Goal: Task Accomplishment & Management: Use online tool/utility

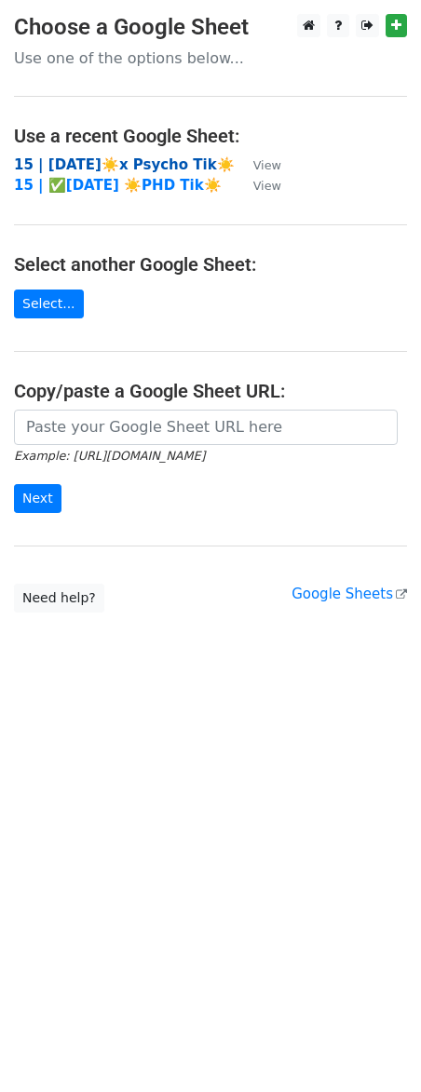
click at [94, 167] on strong "15 | [DATE]☀️x Psycho Tik☀️" at bounding box center [124, 164] width 221 height 17
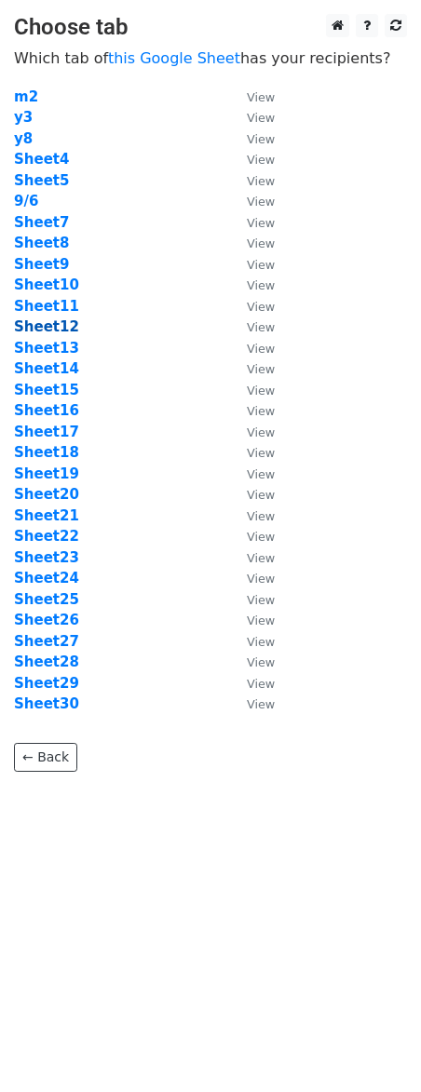
click at [48, 328] on strong "Sheet12" at bounding box center [46, 326] width 65 height 17
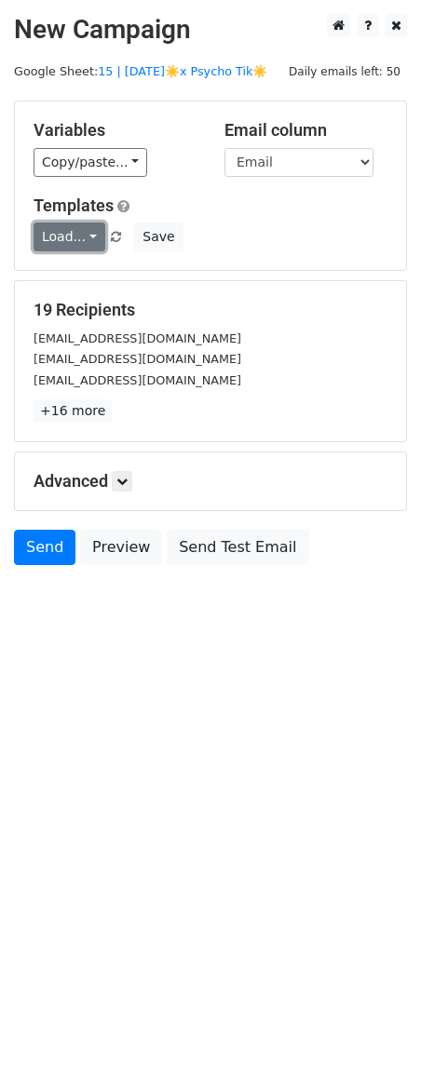
click at [87, 235] on link "Load..." at bounding box center [70, 236] width 72 height 29
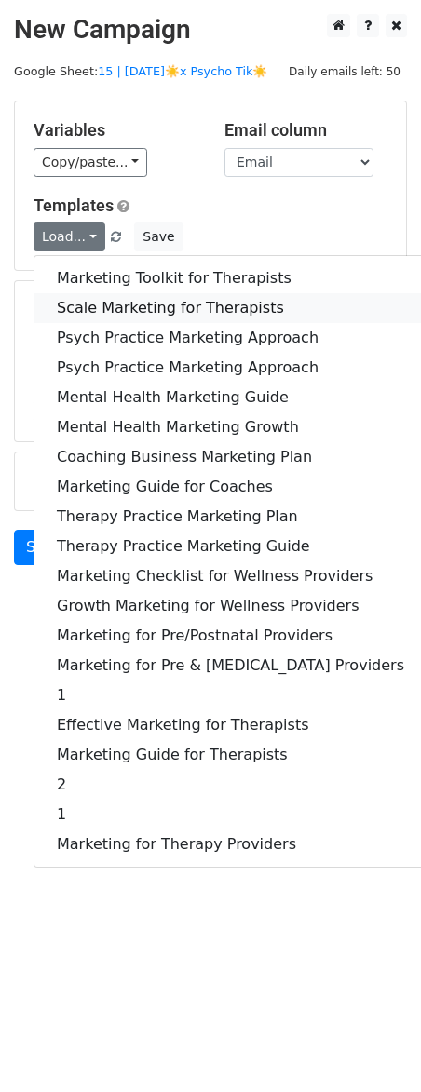
click at [173, 305] on link "Scale Marketing for Therapists" at bounding box center [230, 308] width 392 height 30
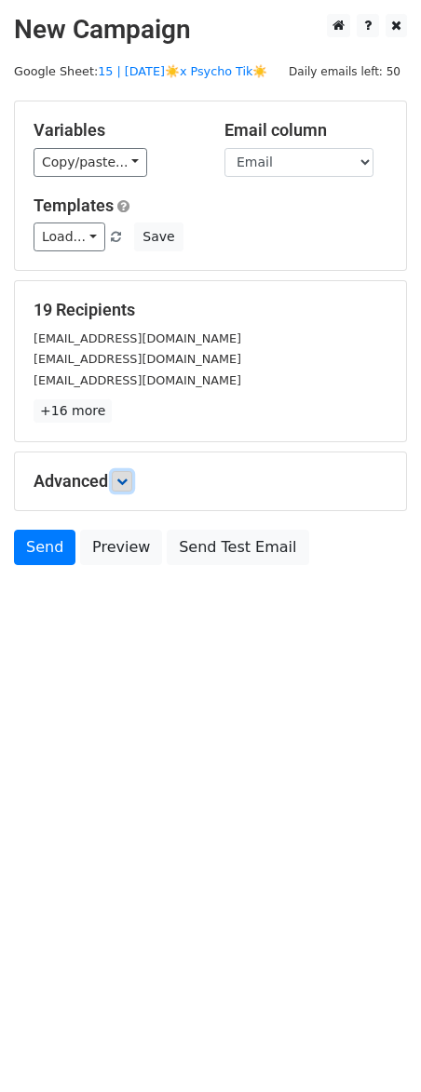
click at [125, 485] on icon at bounding box center [121, 481] width 11 height 11
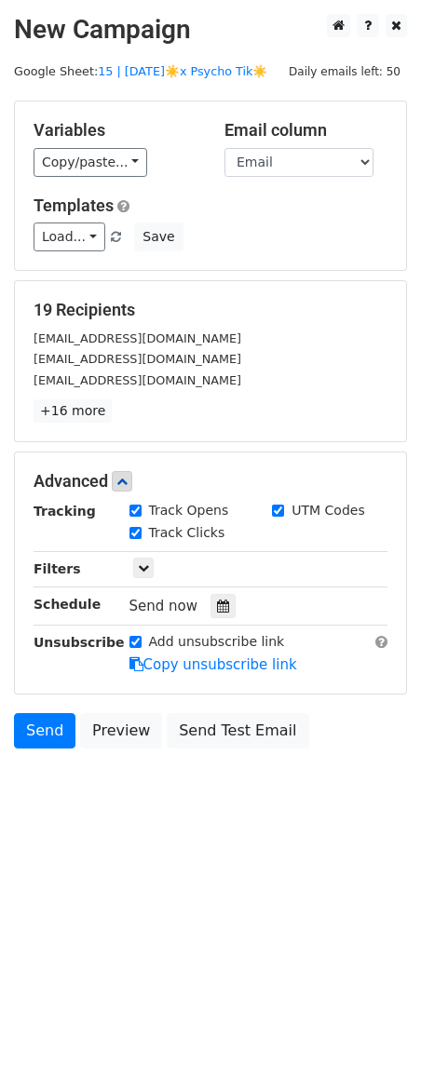
click at [231, 611] on div "Send now" at bounding box center [238, 606] width 219 height 25
click at [221, 606] on div at bounding box center [222, 606] width 25 height 24
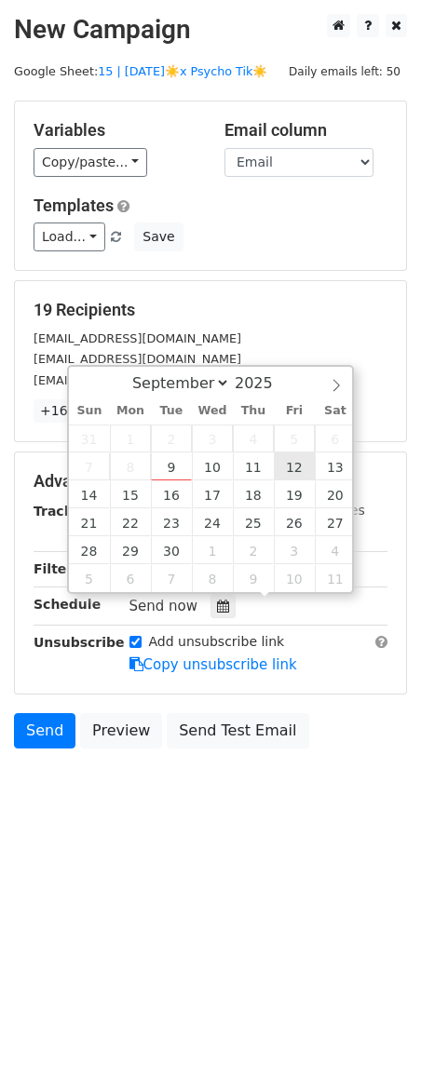
type input "2025-09-12 12:00"
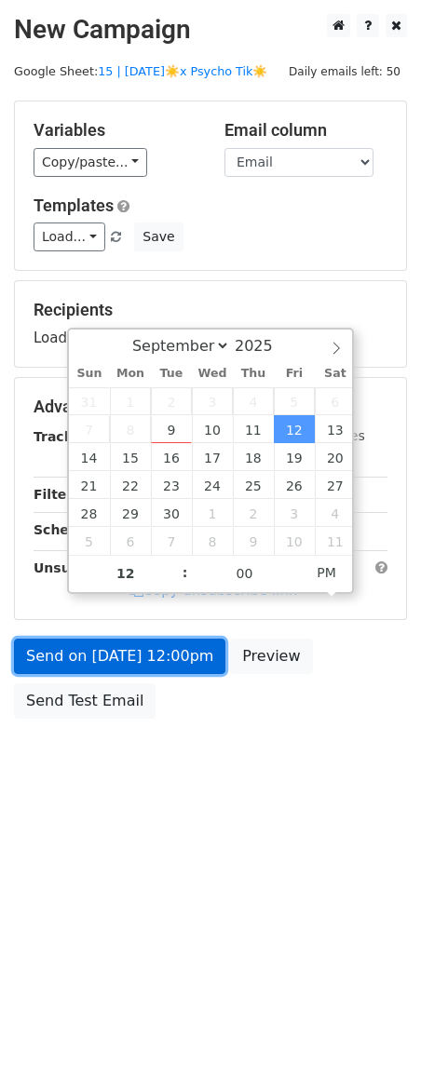
click at [155, 666] on link "Send on Sep 12 at 12:00pm" at bounding box center [119, 656] width 211 height 35
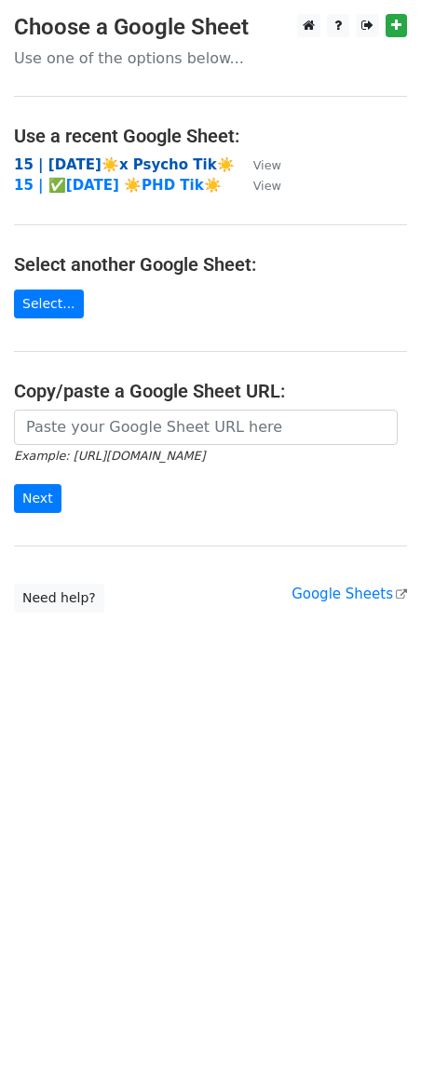
click at [77, 165] on strong "15 | [DATE]☀️x Psycho Tik☀️" at bounding box center [124, 164] width 221 height 17
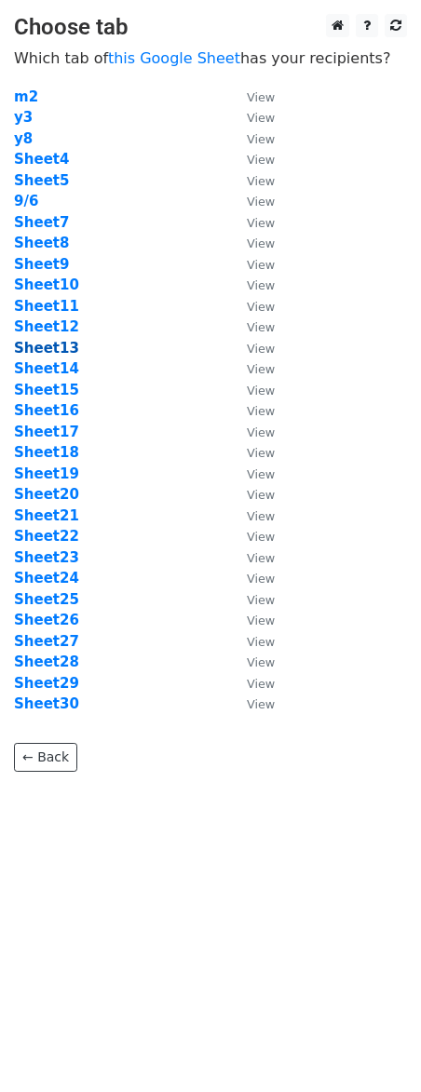
click at [46, 353] on strong "Sheet13" at bounding box center [46, 348] width 65 height 17
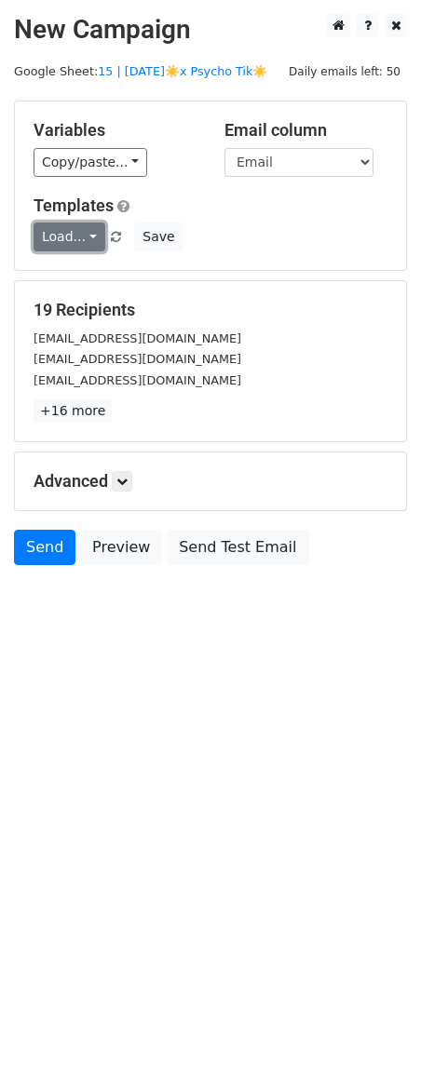
click at [67, 226] on link "Load..." at bounding box center [70, 236] width 72 height 29
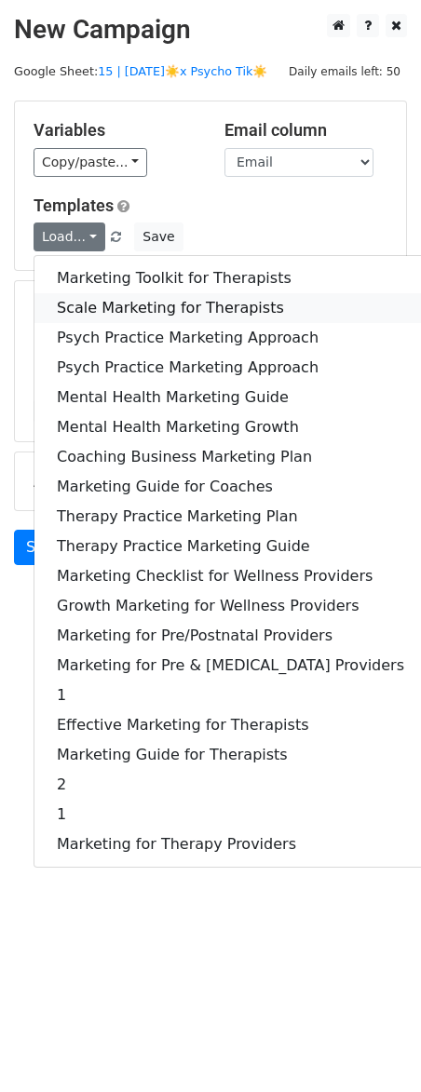
click at [134, 317] on link "Scale Marketing for Therapists" at bounding box center [230, 308] width 392 height 30
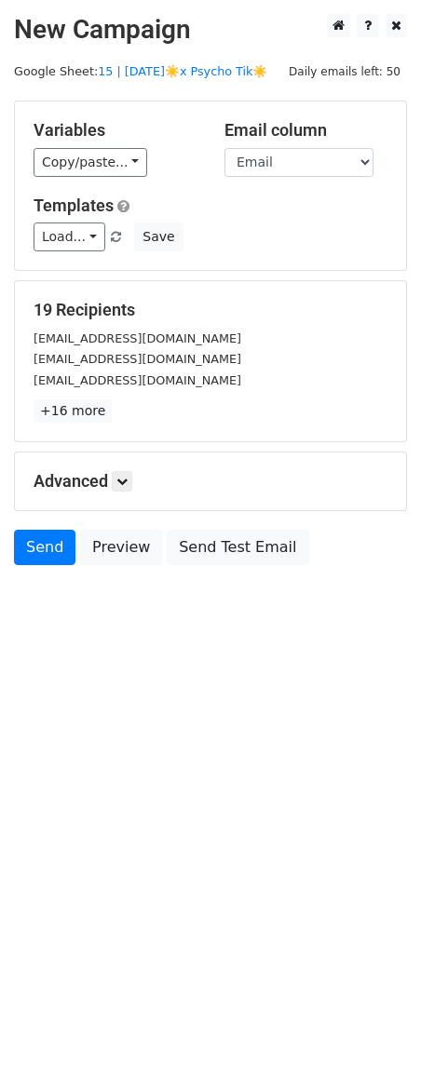
click at [130, 492] on div "Advanced Tracking Track Opens UTM Codes Track Clicks Filters Only include sprea…" at bounding box center [210, 481] width 391 height 58
click at [128, 491] on link at bounding box center [122, 481] width 20 height 20
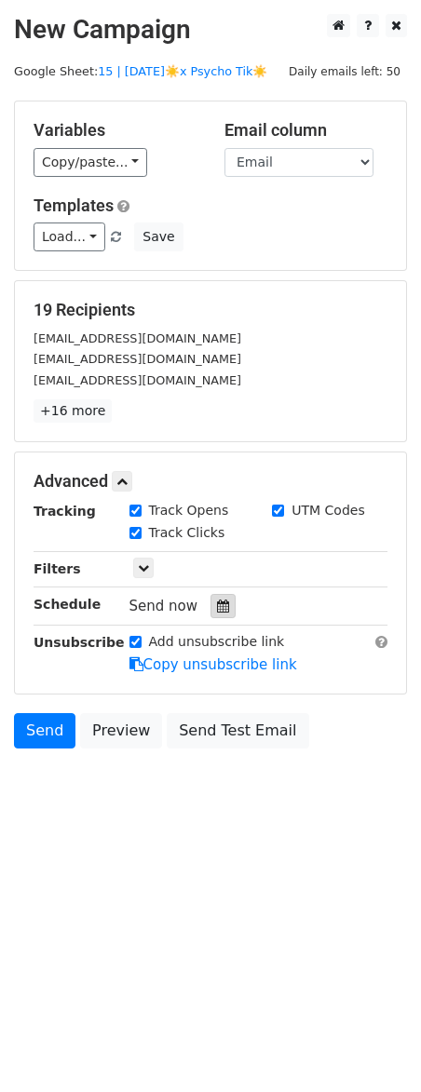
drag, startPoint x: 228, startPoint y: 586, endPoint x: 222, endPoint y: 600, distance: 15.0
click at [223, 596] on div "Tracking Track Opens UTM Codes Track Clicks Filters Only include spreadsheet ro…" at bounding box center [211, 588] width 354 height 174
click at [222, 603] on div at bounding box center [222, 606] width 25 height 24
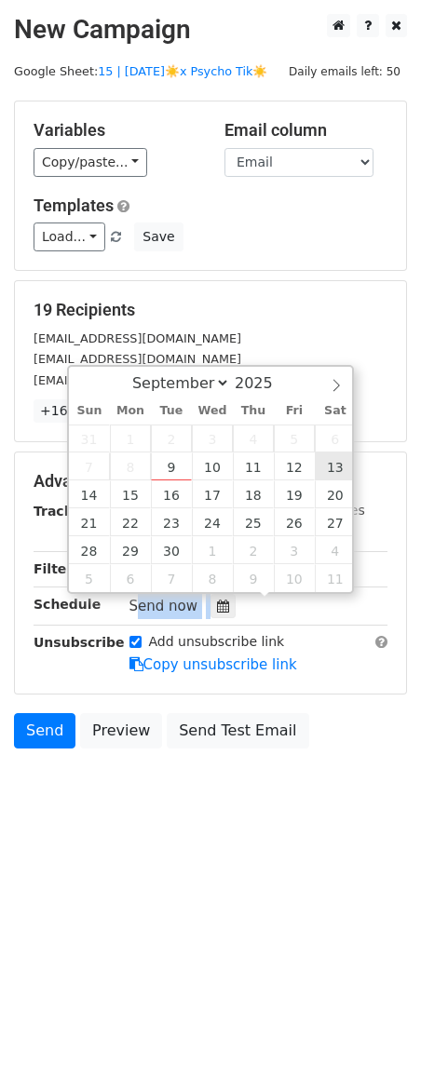
type input "2025-09-13 12:00"
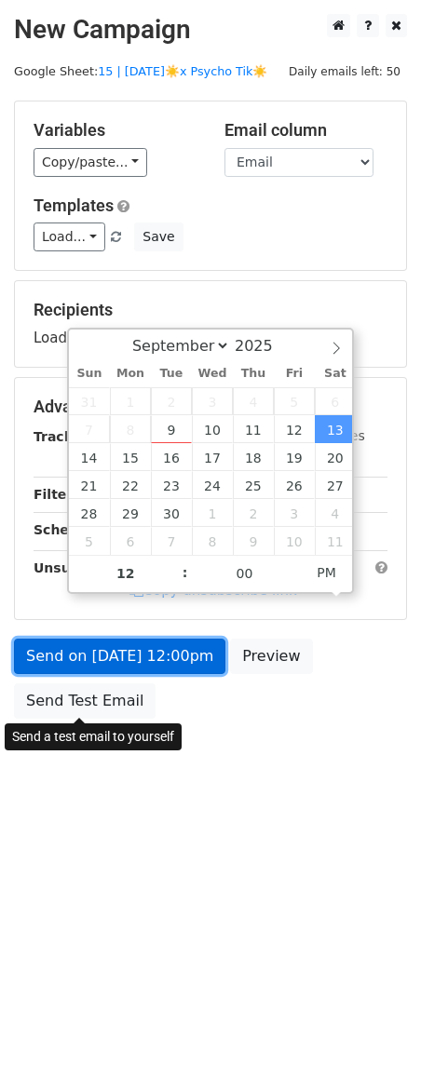
click at [113, 655] on link "Send on Sep 13 at 12:00pm" at bounding box center [119, 656] width 211 height 35
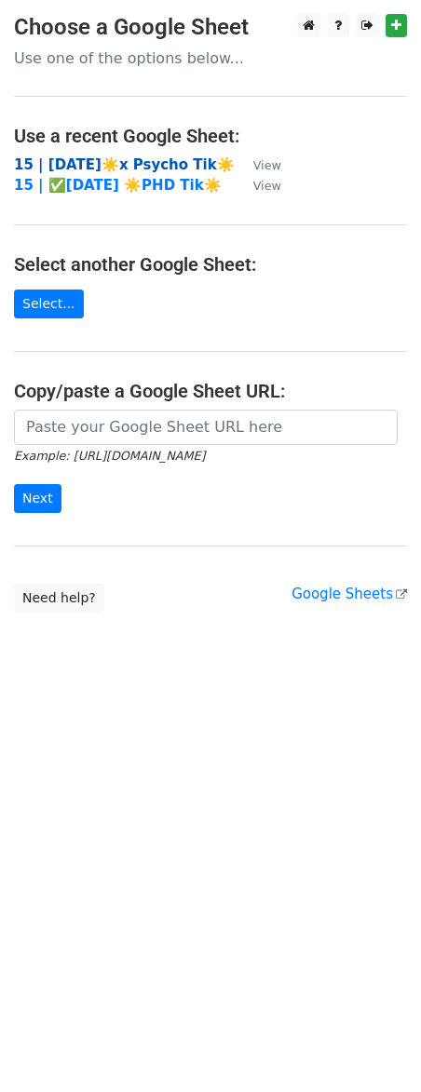
click at [134, 157] on strong "15 | [DATE]☀️x Psycho Tik☀️" at bounding box center [124, 164] width 221 height 17
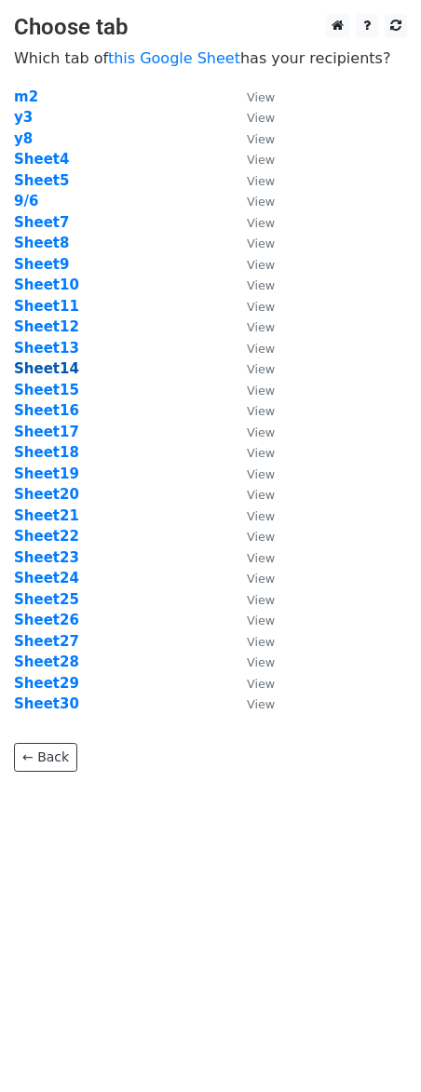
click at [47, 369] on strong "Sheet14" at bounding box center [46, 368] width 65 height 17
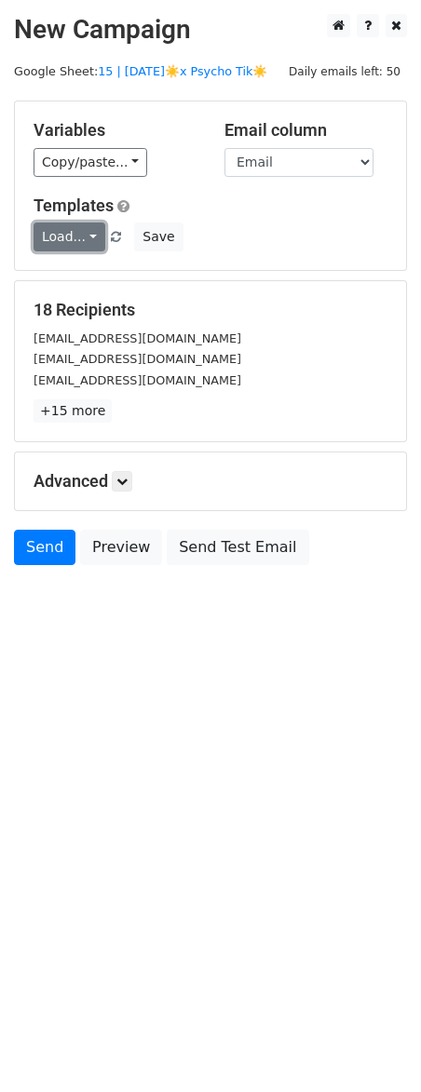
click at [75, 241] on link "Load..." at bounding box center [70, 236] width 72 height 29
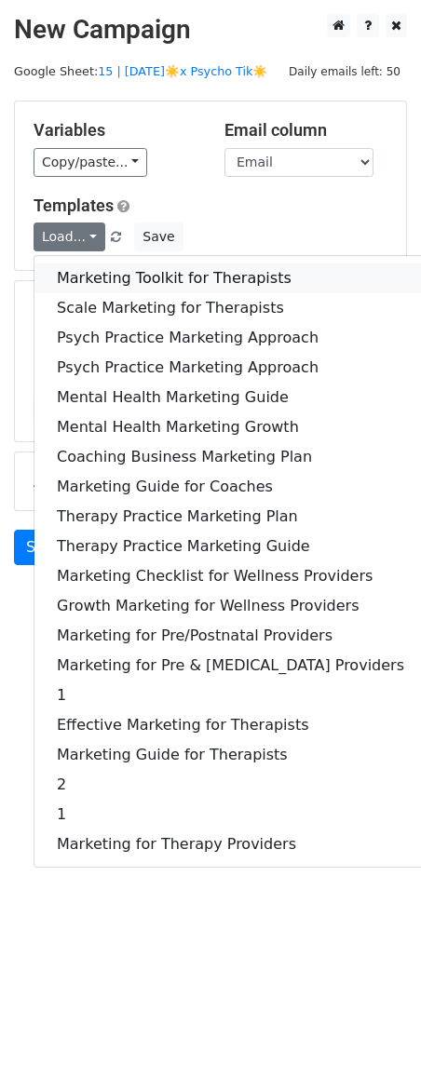
click at [92, 278] on link "Marketing Toolkit for Therapists" at bounding box center [230, 278] width 392 height 30
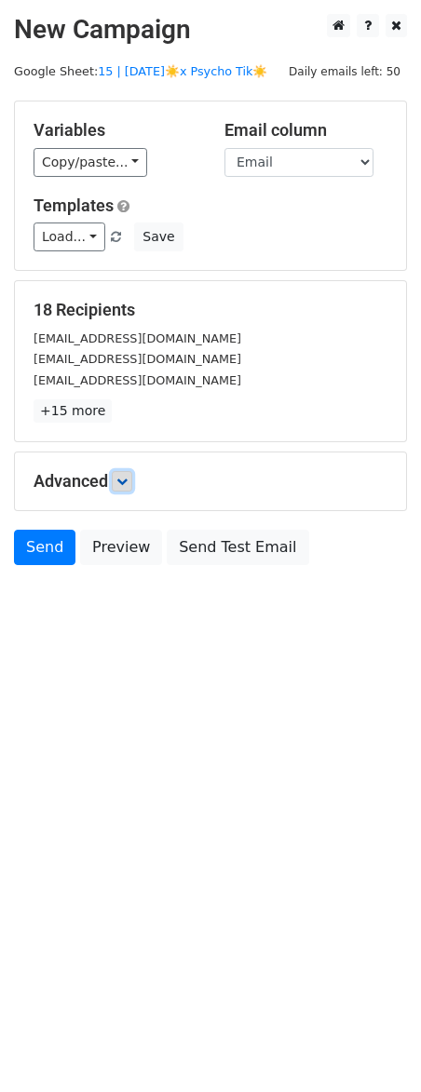
click at [123, 486] on icon at bounding box center [121, 481] width 11 height 11
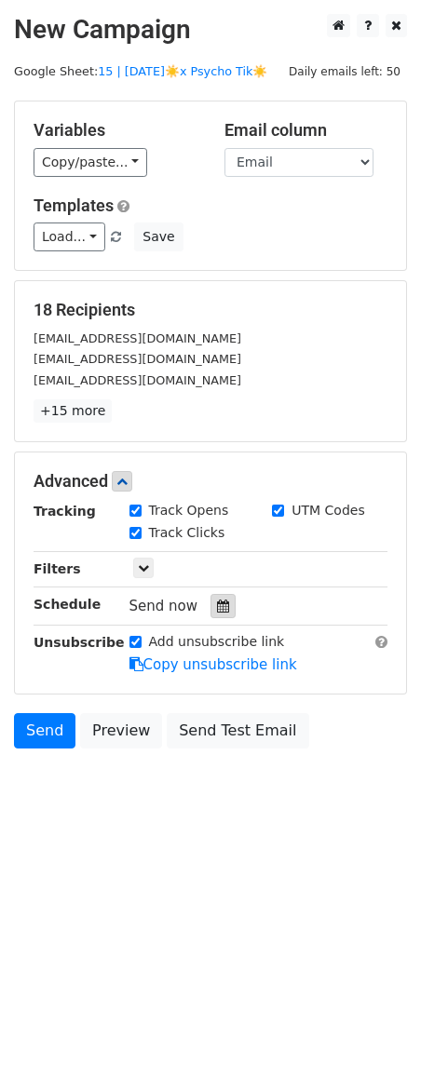
click at [219, 608] on icon at bounding box center [223, 605] width 12 height 13
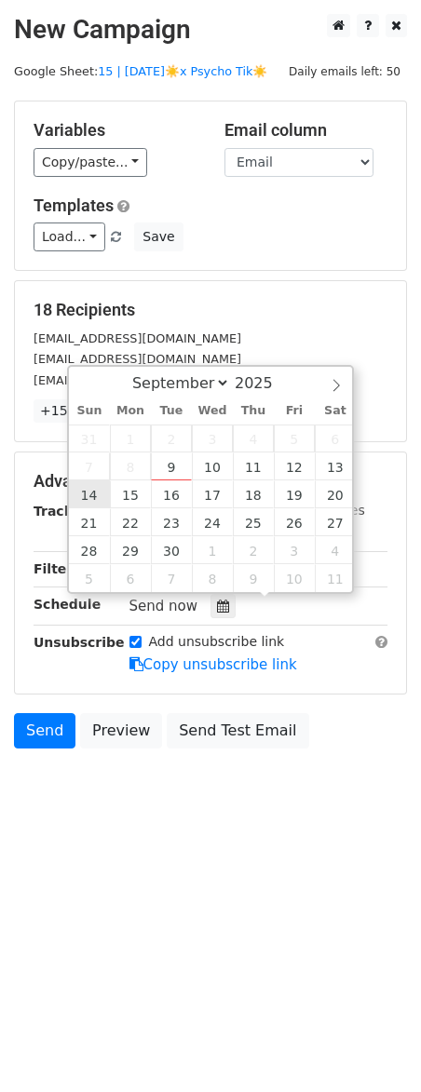
type input "[DATE] 12:00"
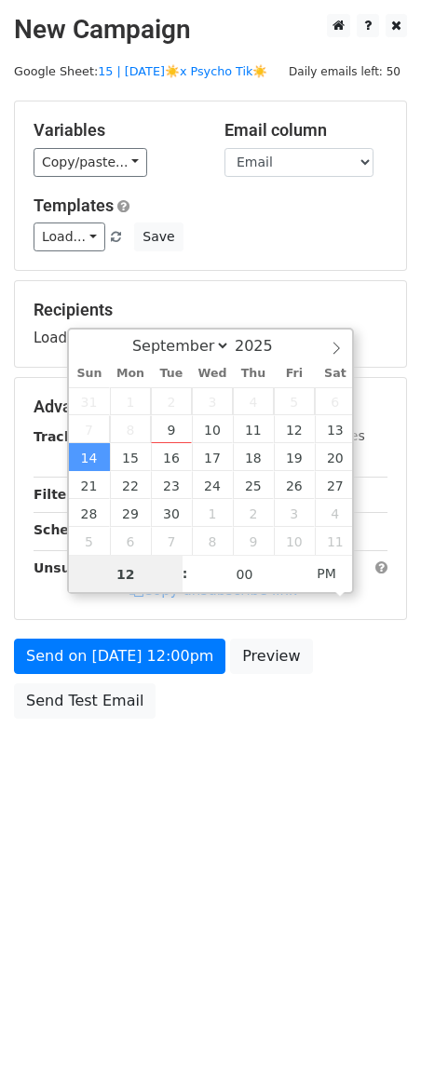
scroll to position [1, 0]
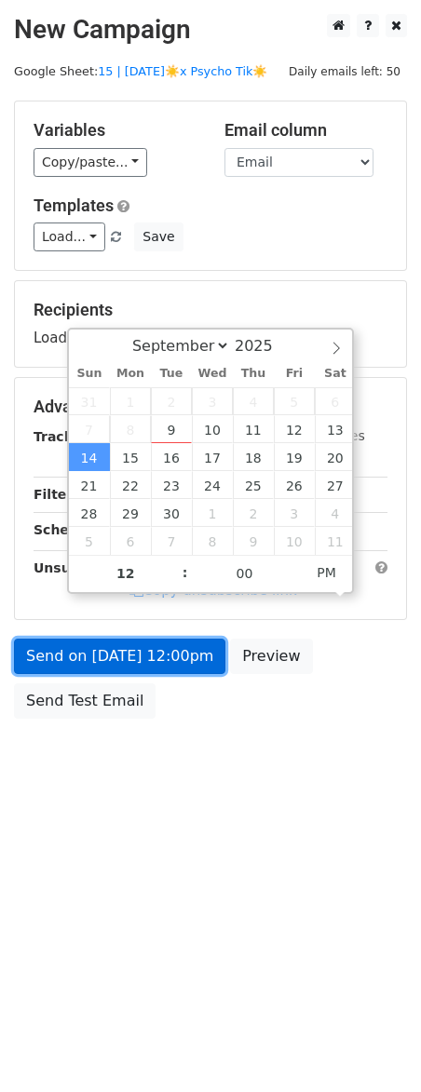
click at [82, 647] on link "Send on [DATE] 12:00pm" at bounding box center [119, 656] width 211 height 35
